Goal: Check status

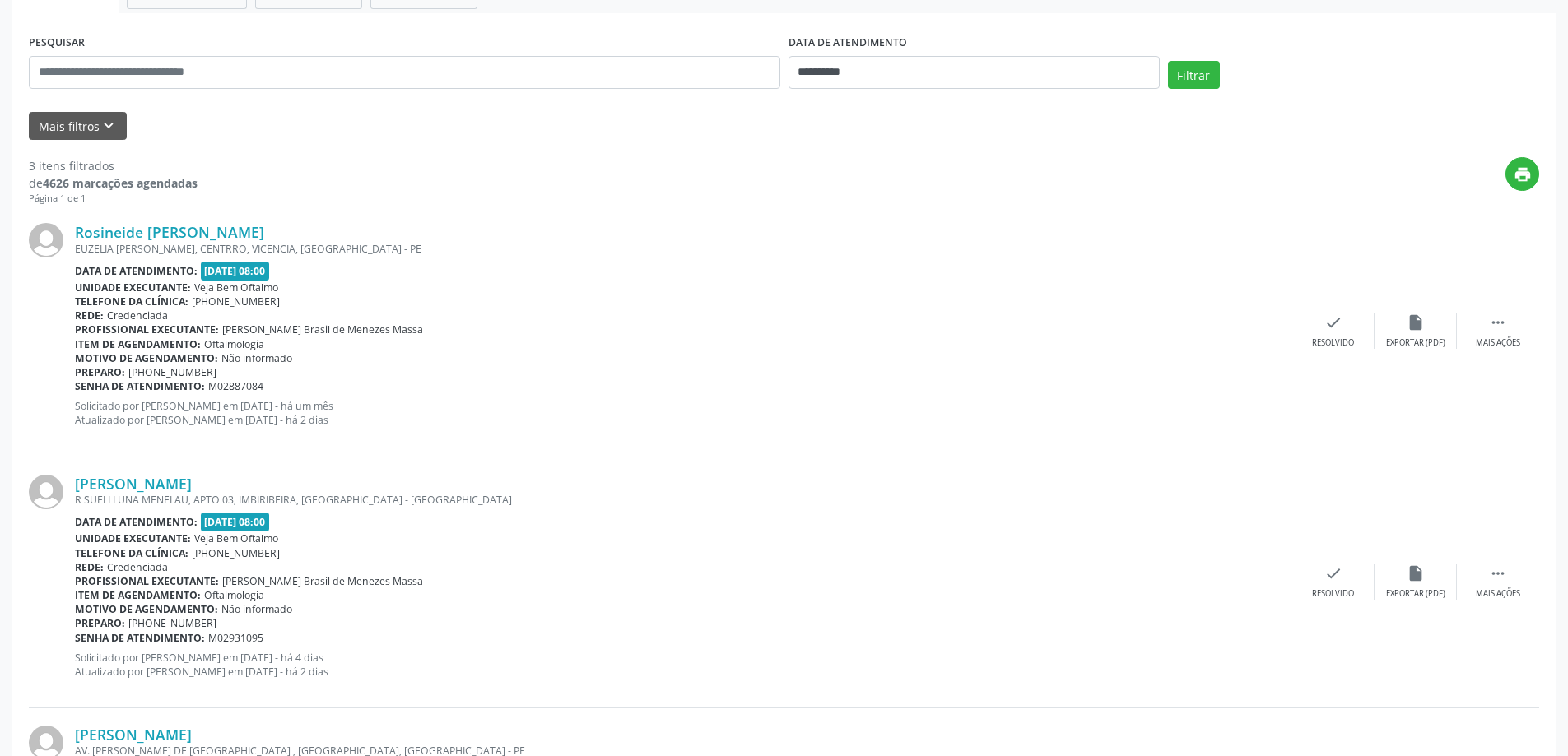
scroll to position [190, 0]
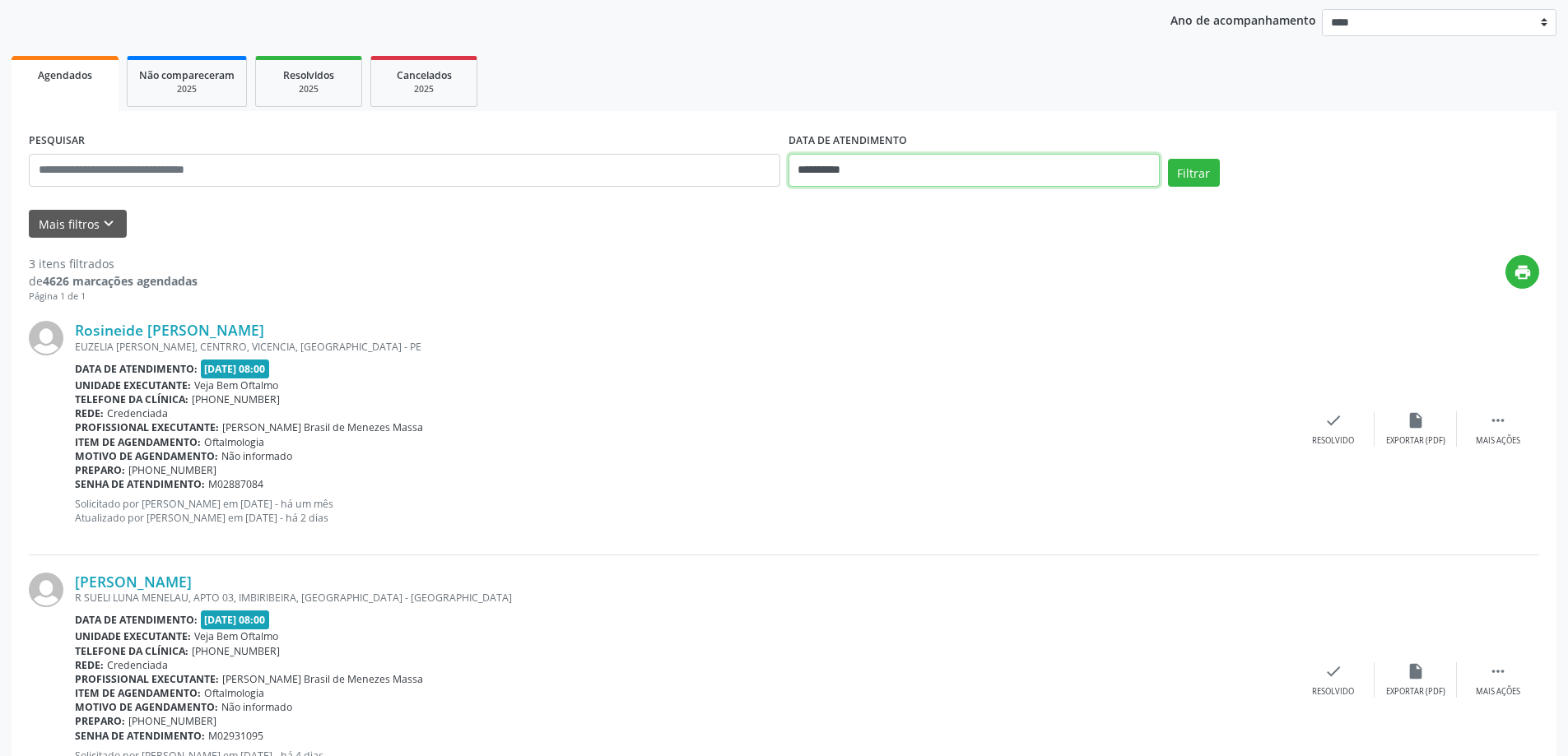
click at [945, 173] on input "**********" at bounding box center [973, 171] width 371 height 33
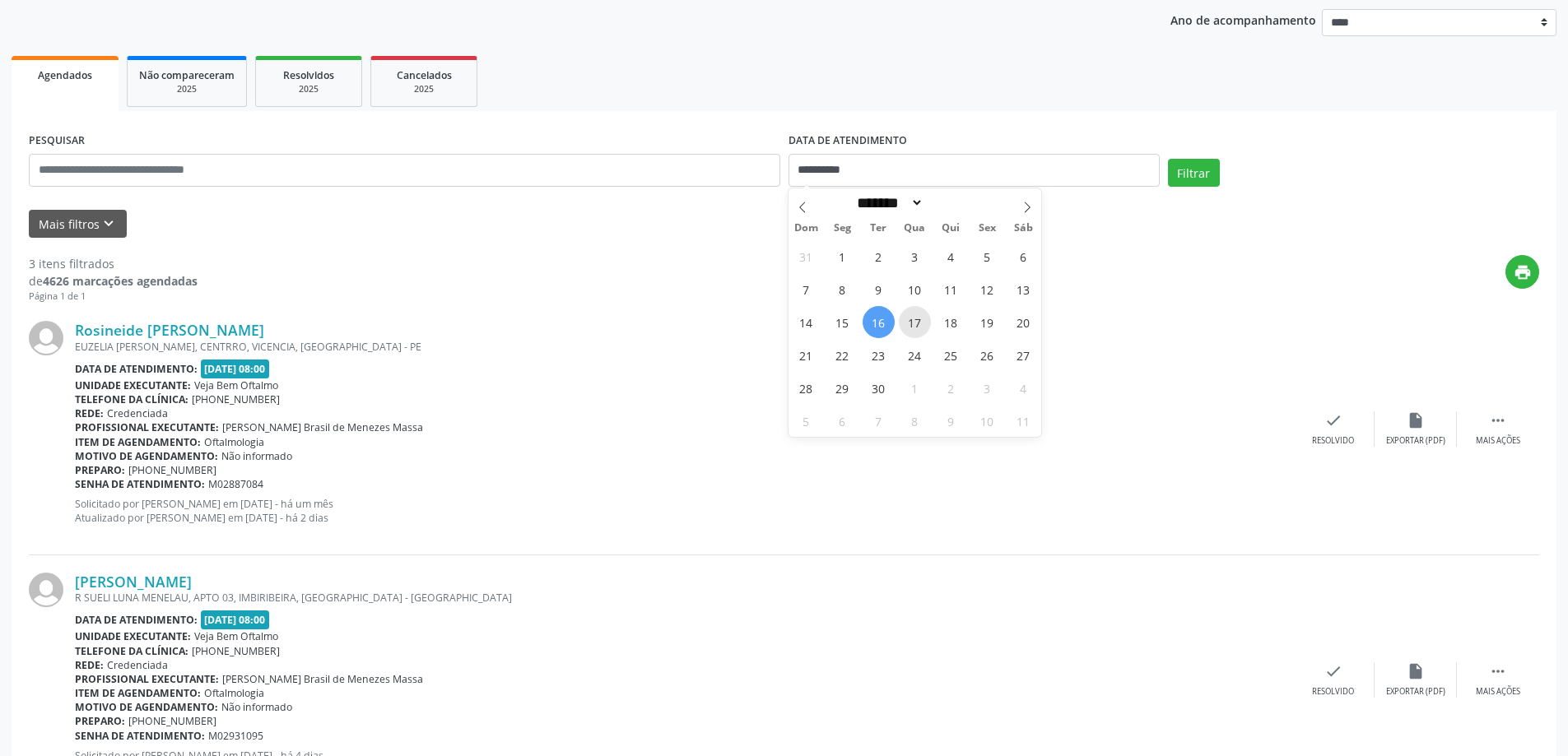
click at [918, 322] on span "17" at bounding box center [914, 322] width 32 height 32
type input "**********"
click at [918, 322] on span "17" at bounding box center [914, 322] width 32 height 32
click at [1205, 180] on button "Filtrar" at bounding box center [1194, 172] width 52 height 28
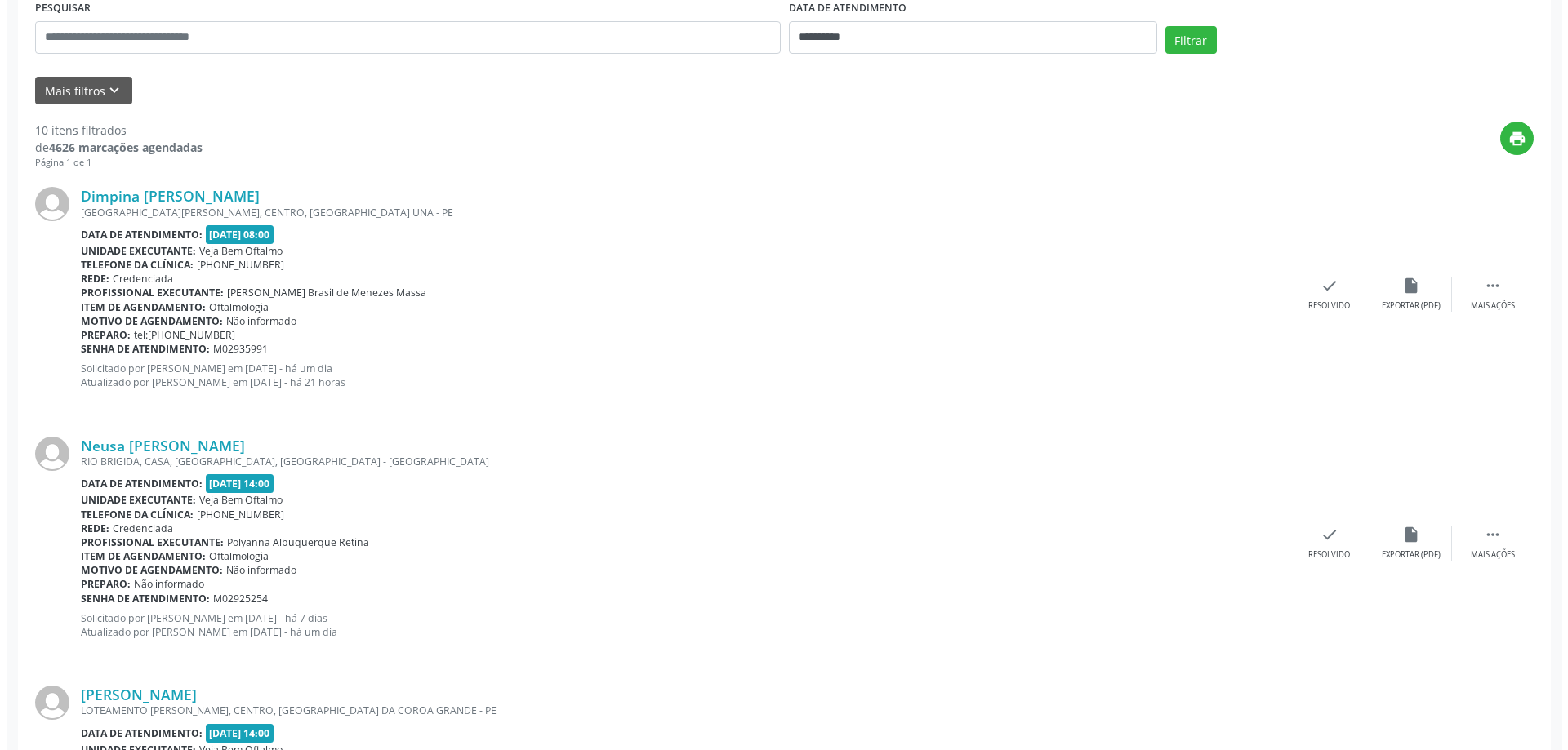
scroll to position [164, 0]
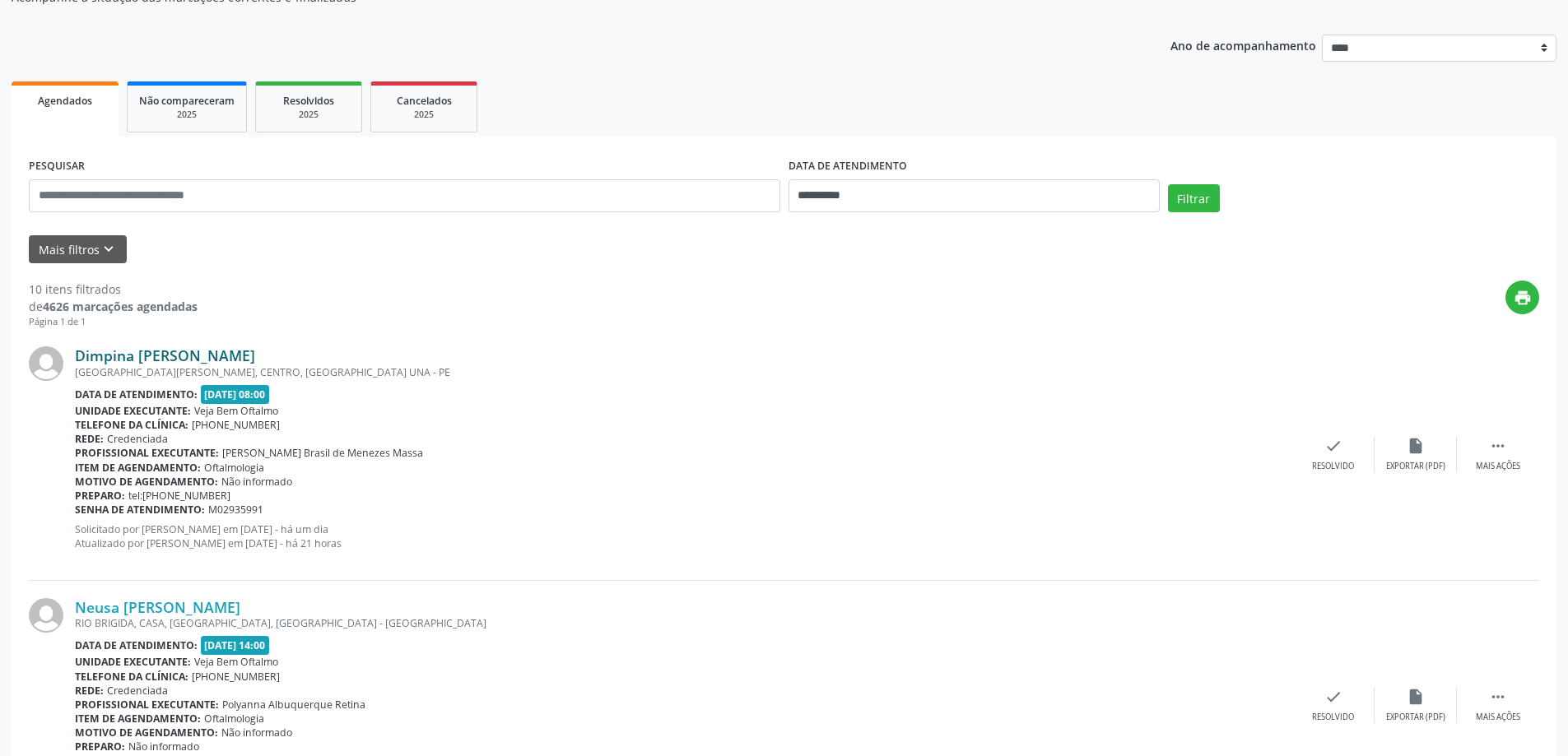
click at [180, 354] on link "Dimpina [PERSON_NAME]" at bounding box center [165, 356] width 181 height 18
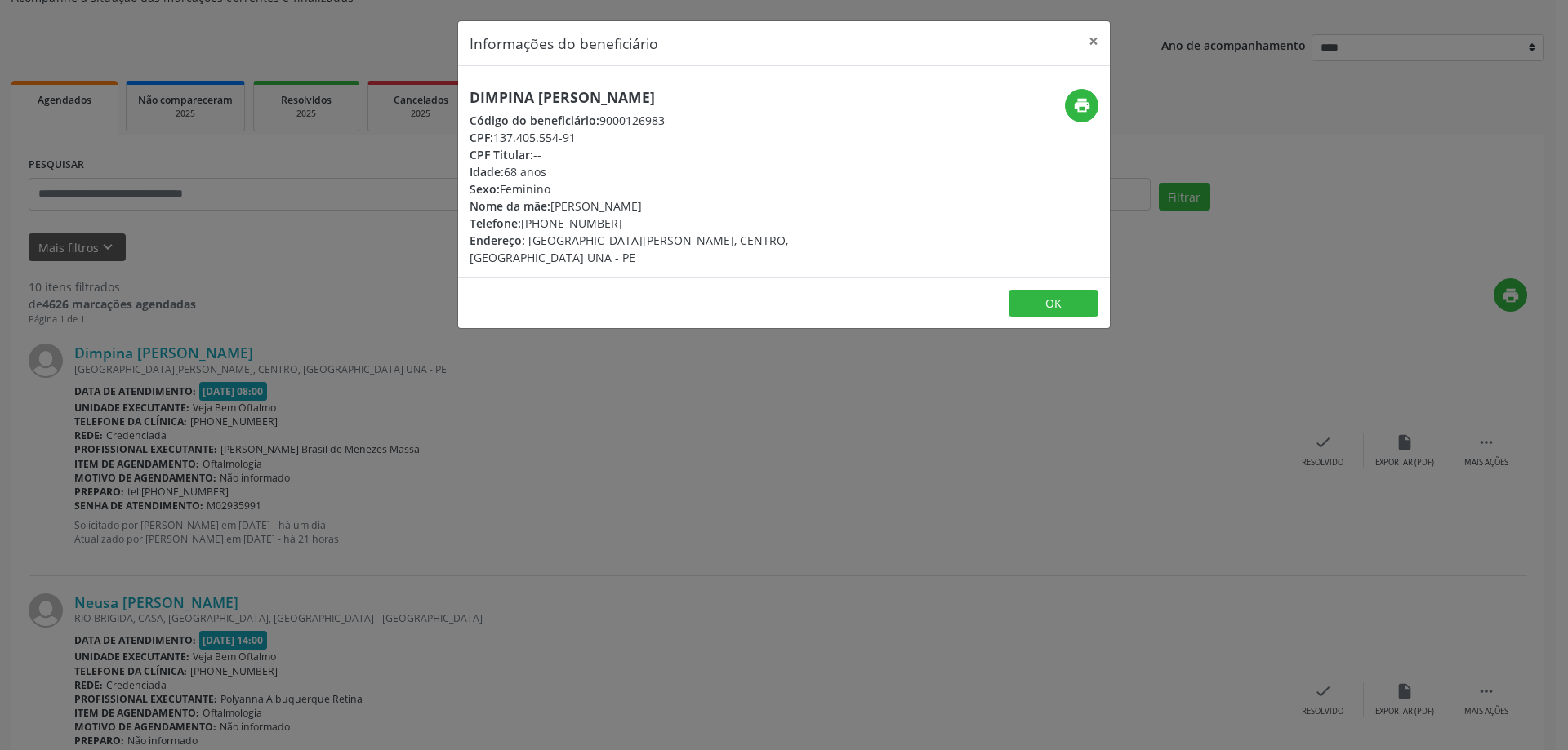
drag, startPoint x: 463, startPoint y: 90, endPoint x: 743, endPoint y: 95, distance: 280.0
click at [743, 95] on div "Dimpina [PERSON_NAME] Código do beneficiário: 9000126983 CPF: 137.405.554-91 CP…" at bounding box center [675, 177] width 435 height 177
copy h5 "Dimpina [PERSON_NAME]"
